Goal: Find specific page/section: Find specific page/section

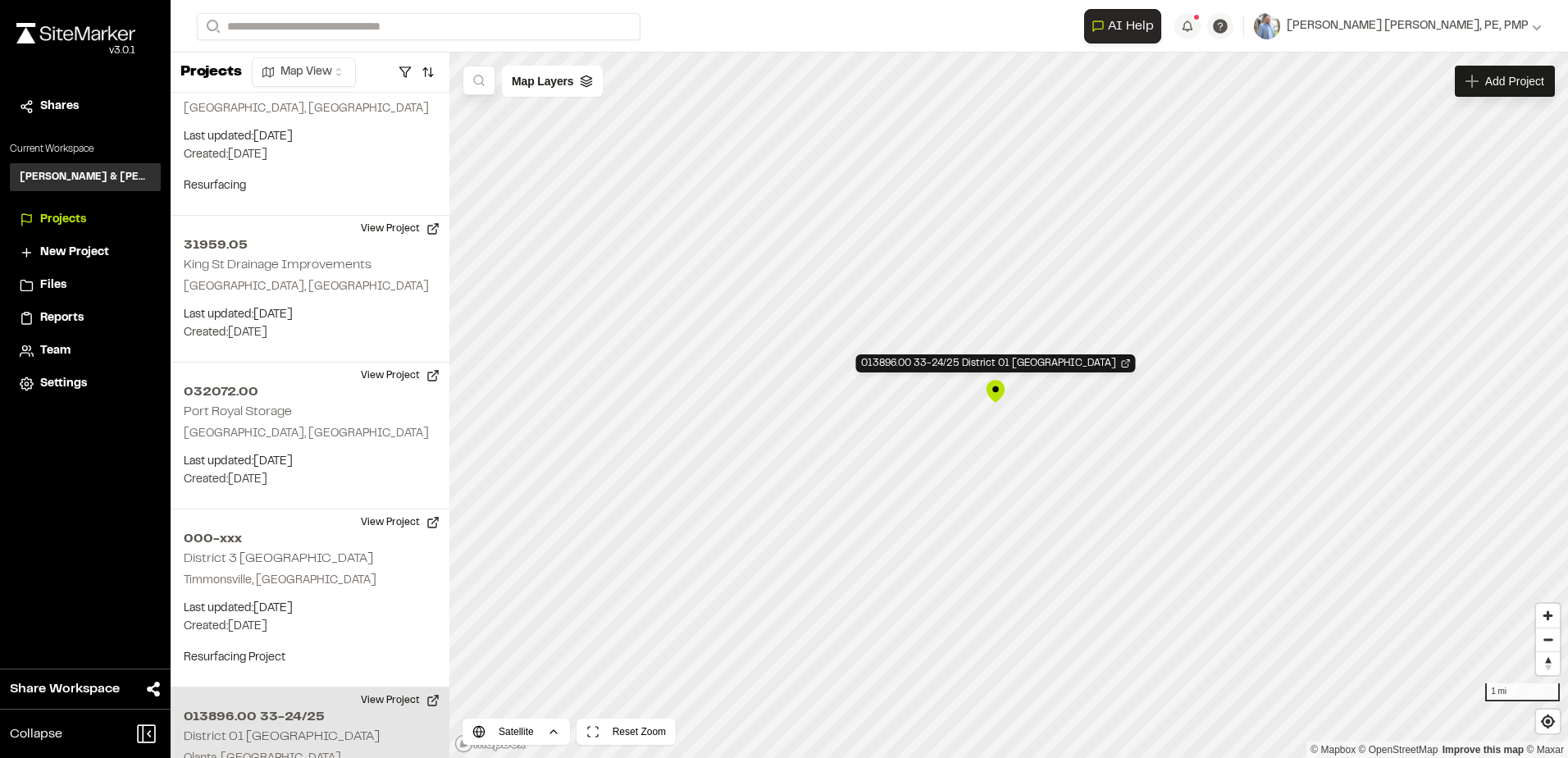
scroll to position [1906, 0]
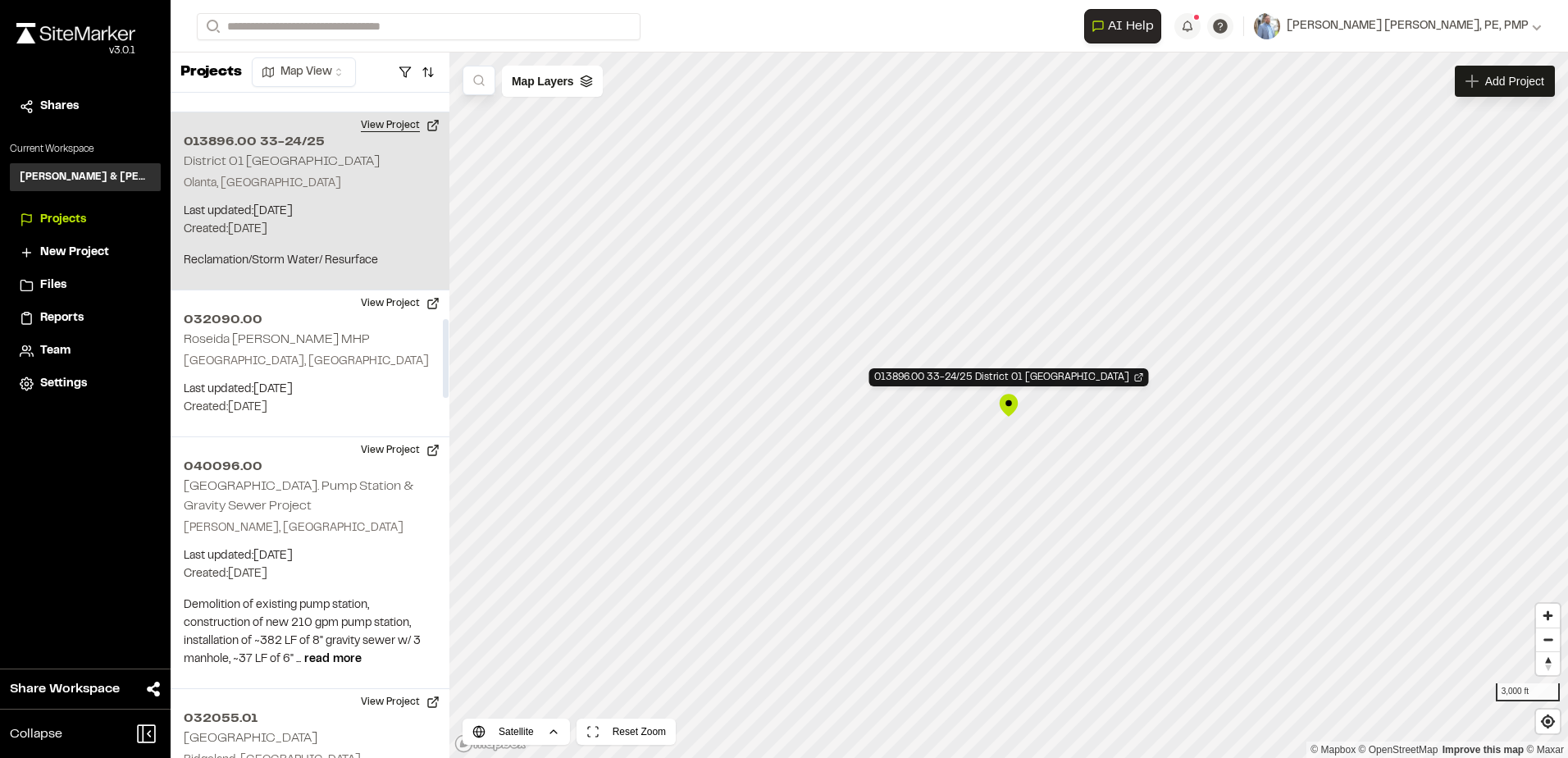
click at [390, 8] on button "View Project" at bounding box center [400, 125] width 99 height 26
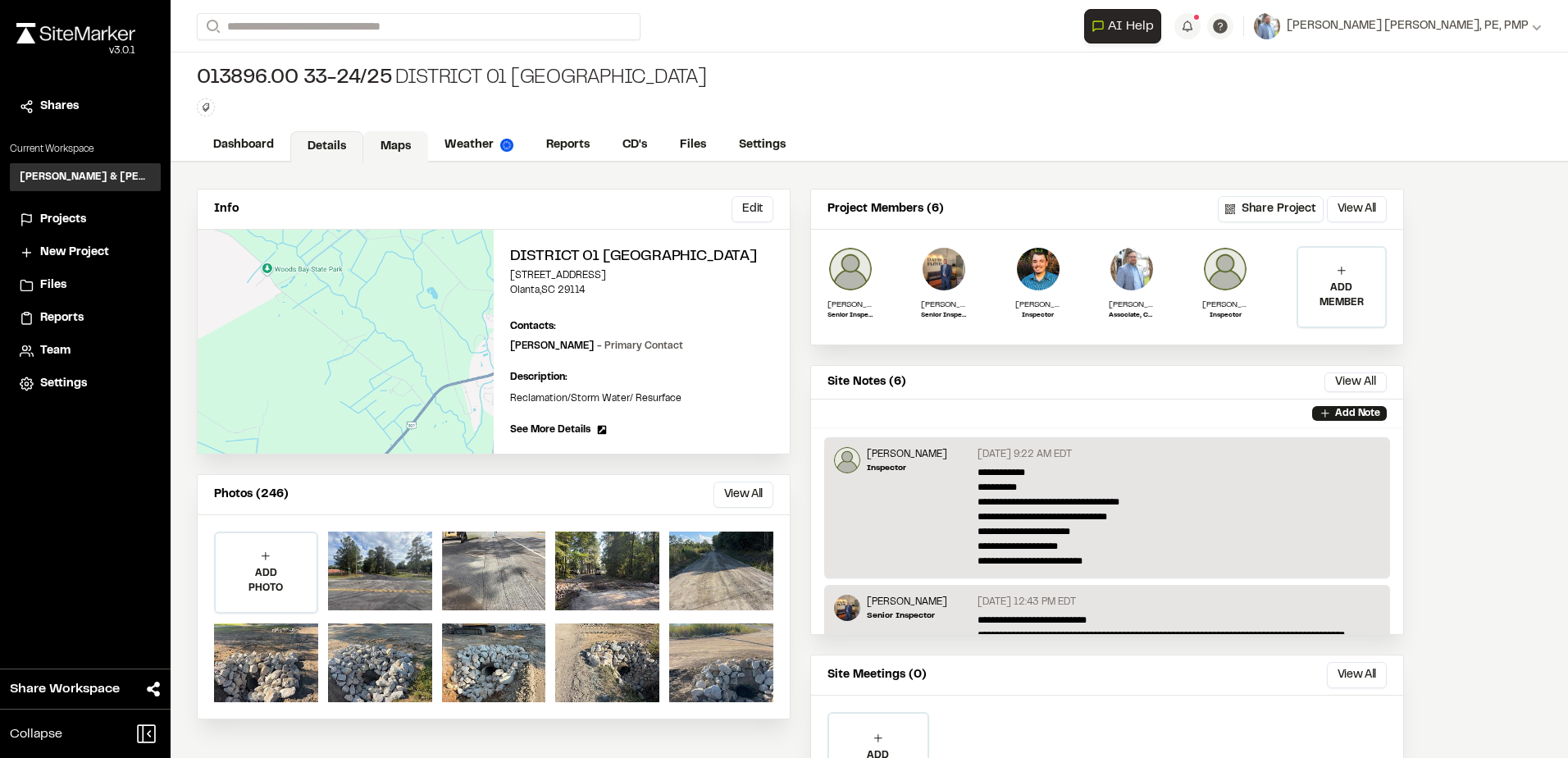
click at [378, 138] on link "Maps" at bounding box center [395, 146] width 65 height 31
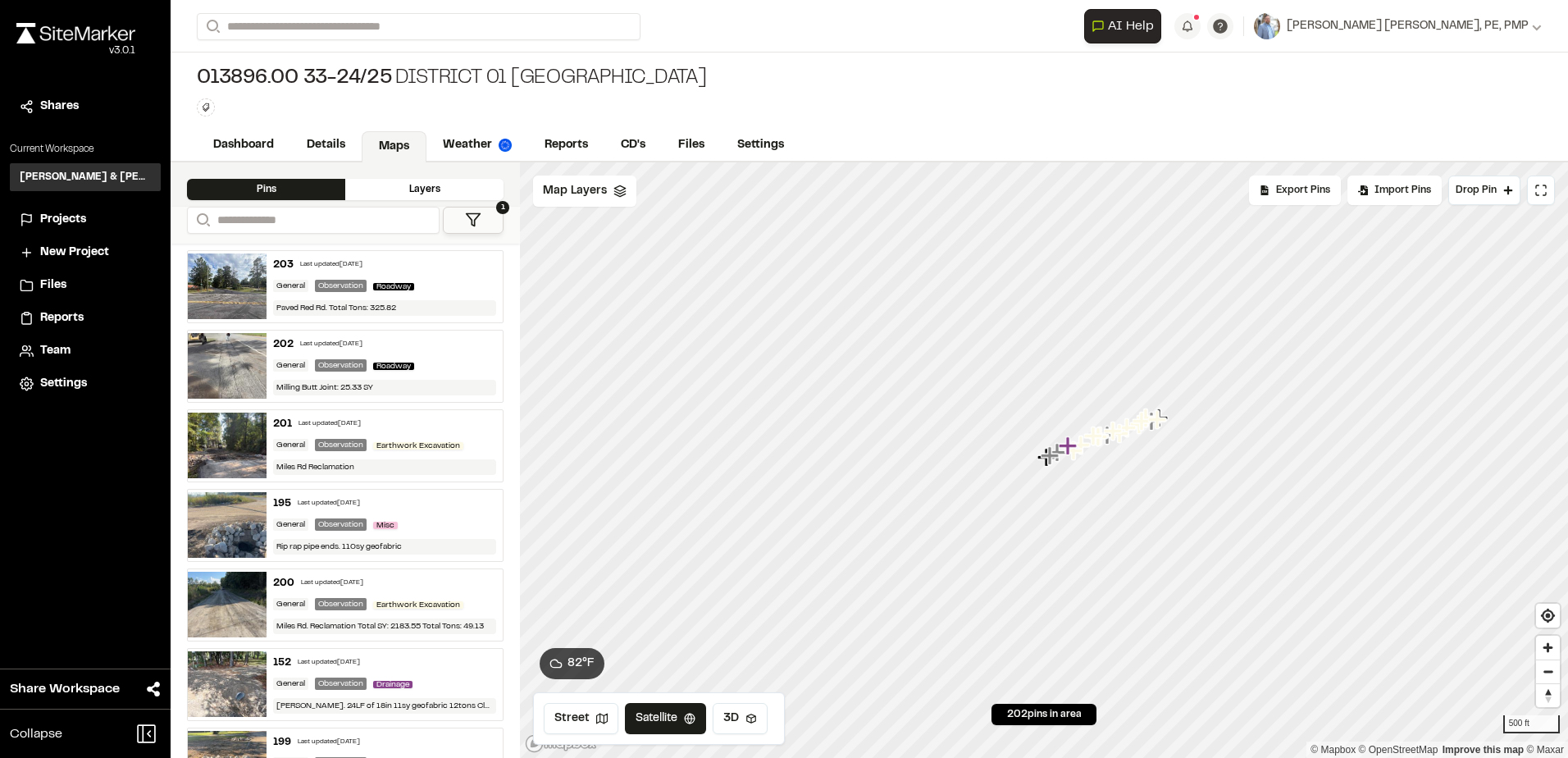
click at [427, 266] on div "203 Last updated [DATE]" at bounding box center [385, 265] width 223 height 15
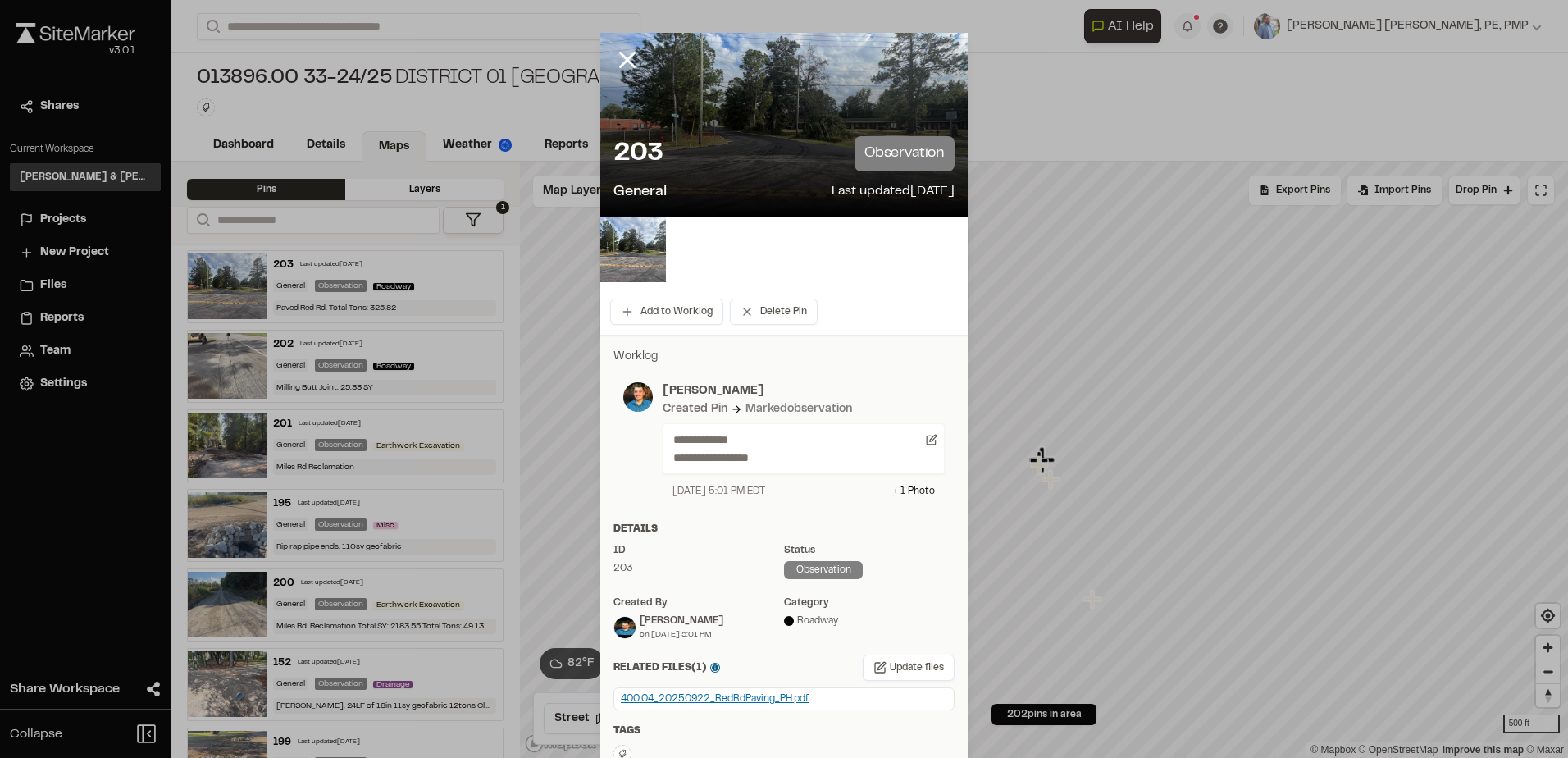
scroll to position [164, 0]
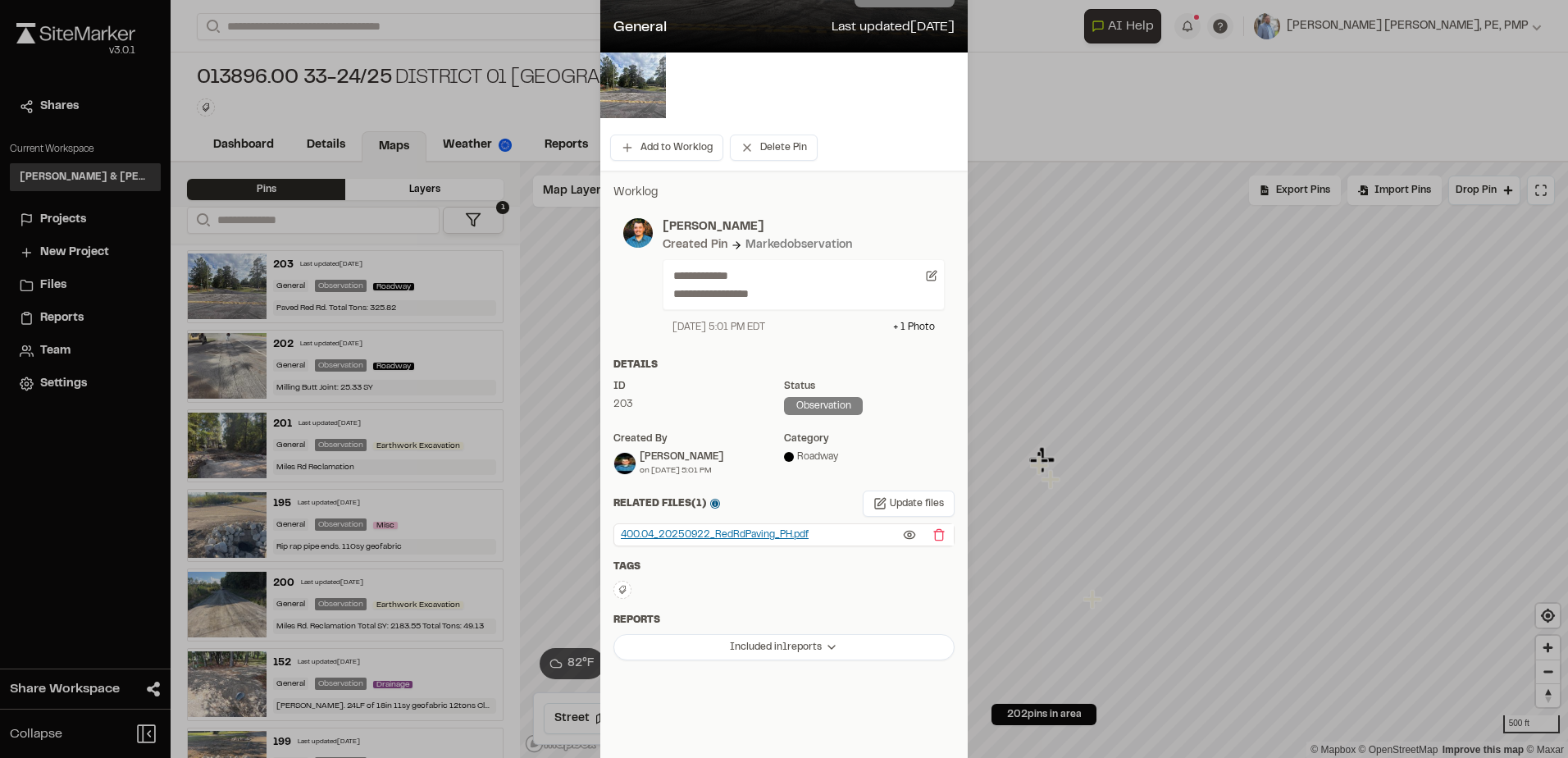
click at [756, 527] on div "400.04_20250922_RedRdPaving_PH.pdf" at bounding box center [714, 534] width 188 height 15
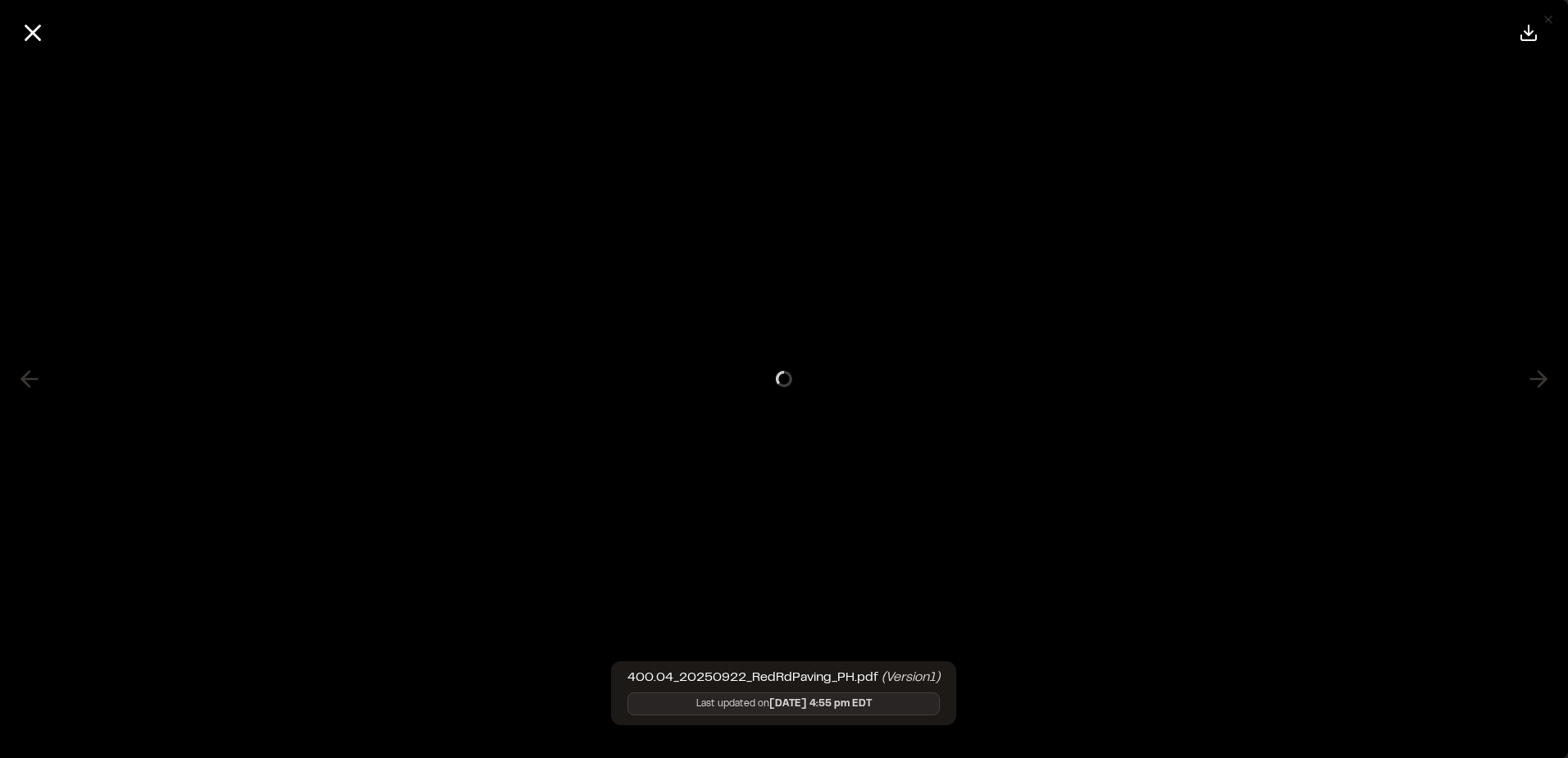
scroll to position [0, 0]
